Goal: Task Accomplishment & Management: Manage account settings

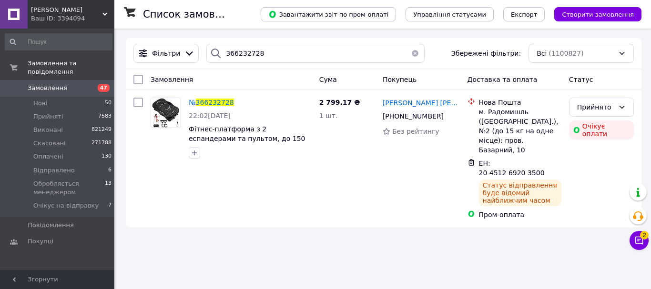
click at [105, 11] on div "HUGO Ваш ID: 3394094" at bounding box center [71, 14] width 87 height 29
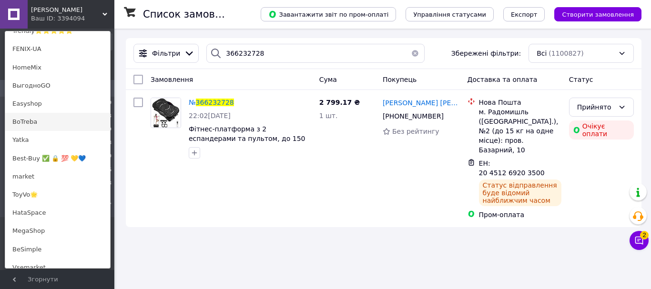
scroll to position [238, 0]
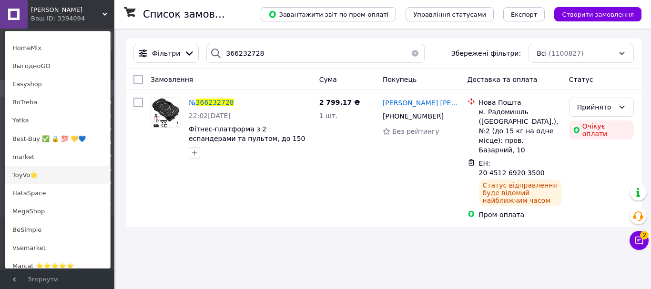
click at [57, 176] on link "ToyVo🌟" at bounding box center [57, 175] width 105 height 18
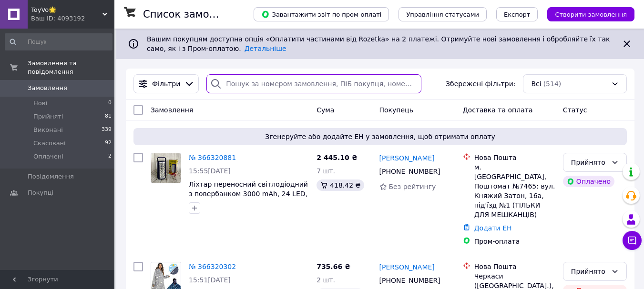
paste input "366186047"
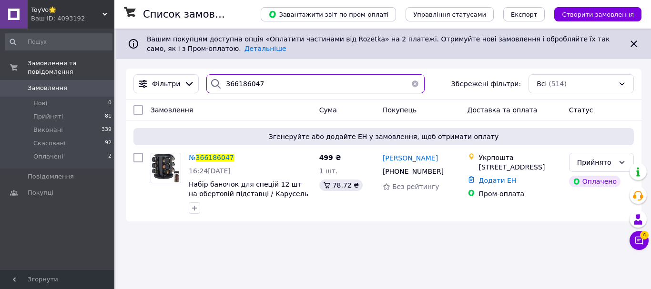
type input "366186047"
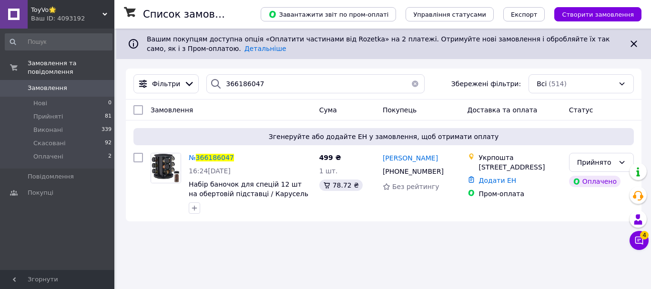
click at [106, 10] on div "ToyVo🌟 Ваш ID: 4093192" at bounding box center [71, 14] width 87 height 29
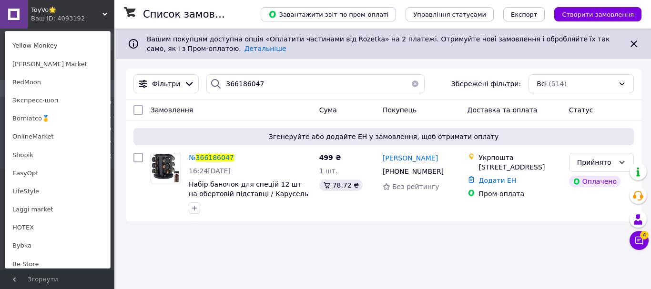
scroll to position [619, 0]
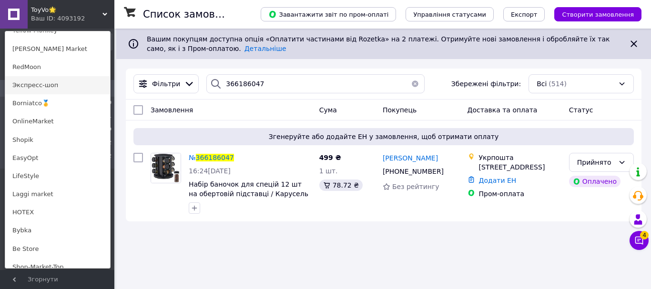
click at [57, 79] on link "Экспресс-шоп" at bounding box center [57, 85] width 105 height 18
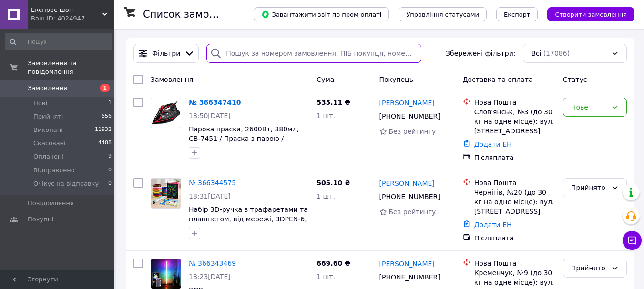
paste input "366184055"
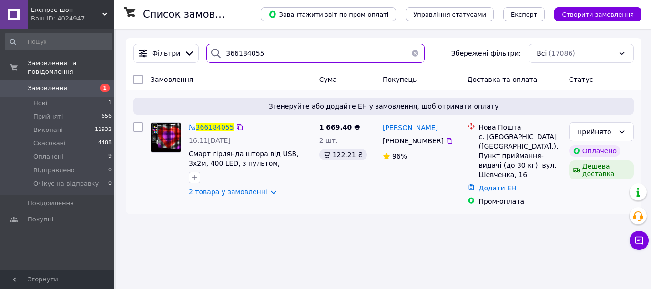
type input "366184055"
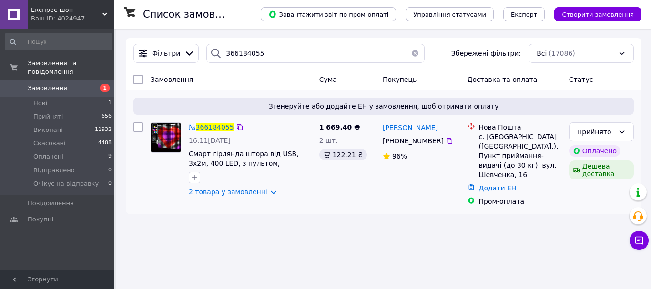
click at [201, 127] on span "366184055" at bounding box center [215, 127] width 38 height 8
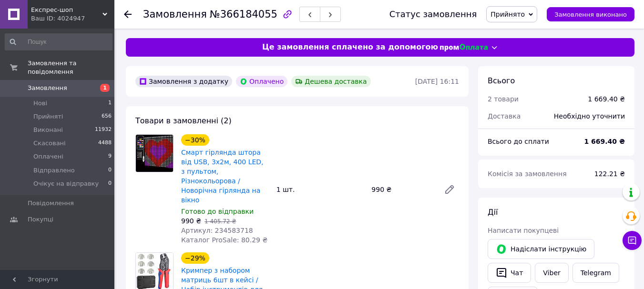
click at [102, 8] on span "Експрес-шоп" at bounding box center [66, 10] width 71 height 9
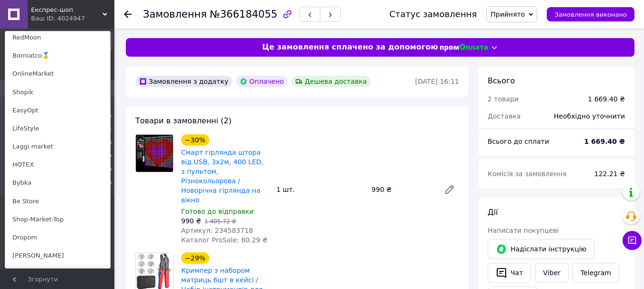
scroll to position [719, 0]
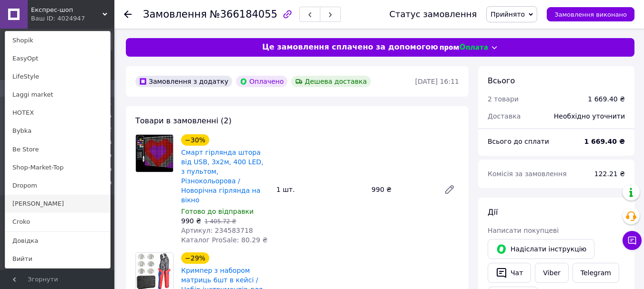
click at [44, 200] on link "[PERSON_NAME]" at bounding box center [57, 204] width 105 height 18
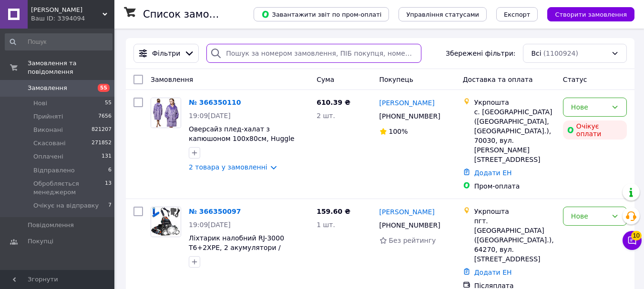
paste input "366188443"
type input "366188443"
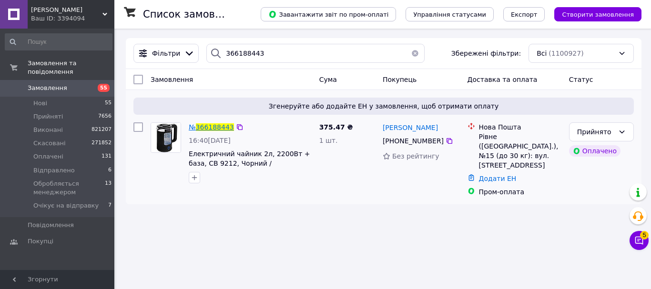
click at [206, 125] on span "366188443" at bounding box center [215, 127] width 38 height 8
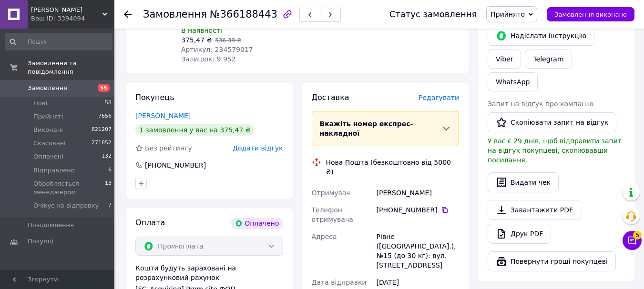
scroll to position [321, 0]
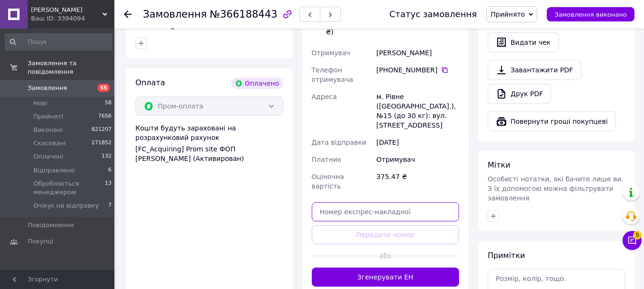
paste input "20451269234944"
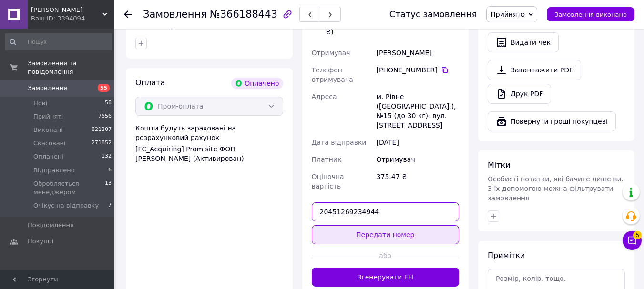
type input "20451269234944"
click at [383, 225] on button "Передати номер" at bounding box center [386, 234] width 148 height 19
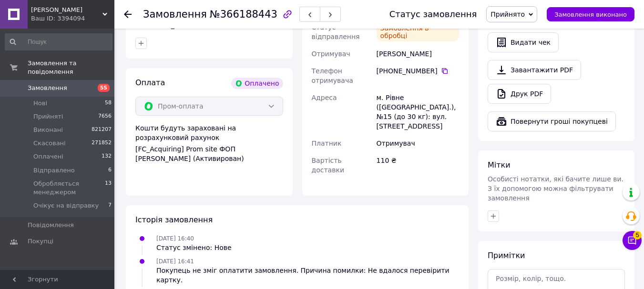
click at [125, 14] on use at bounding box center [128, 14] width 8 height 8
